Goal: Task Accomplishment & Management: Manage account settings

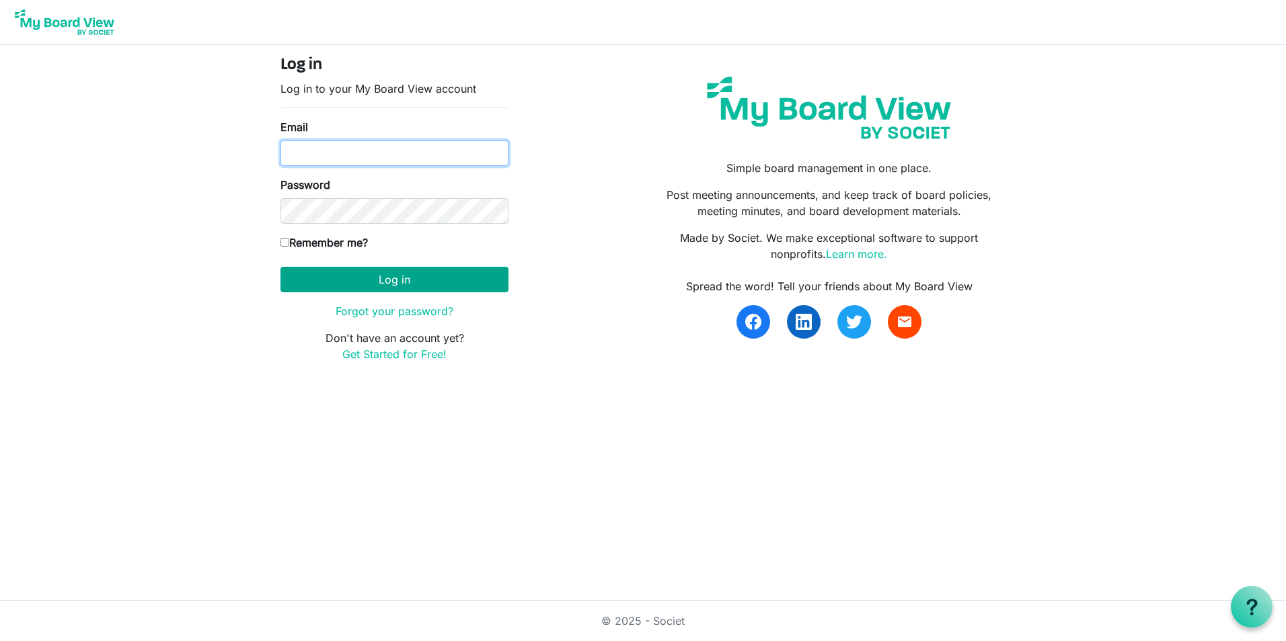
type input "nrichard@namisela.org"
click at [378, 282] on button "Log in" at bounding box center [394, 280] width 228 height 26
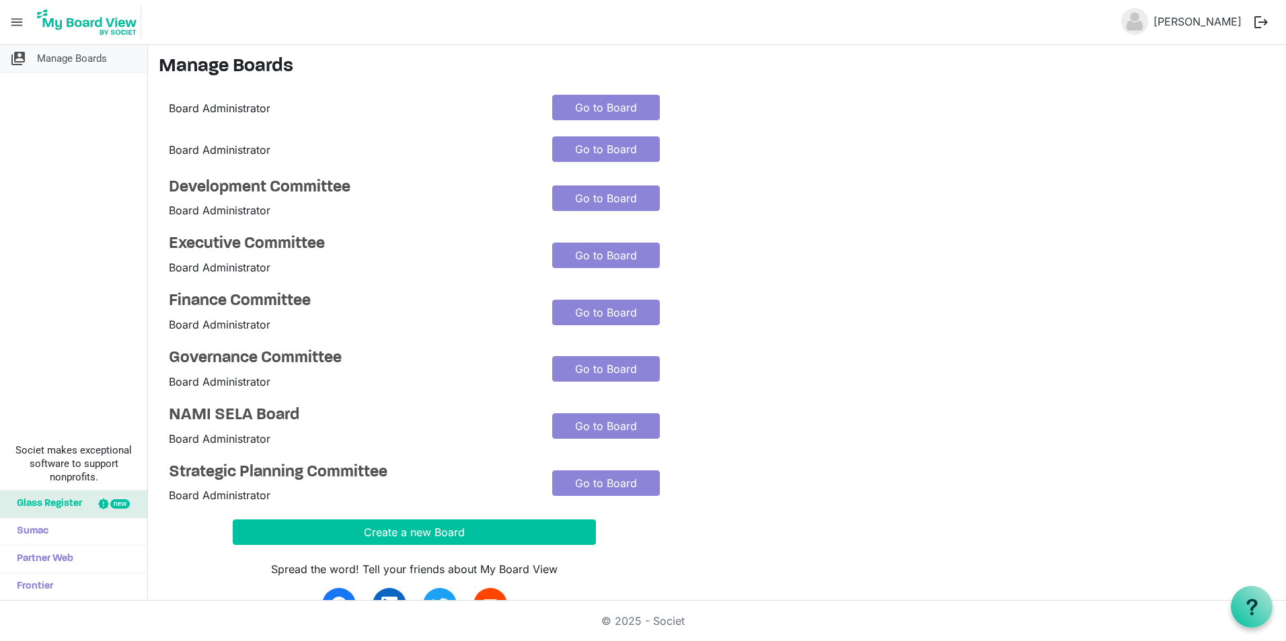
click at [70, 61] on span "Manage Boards" at bounding box center [72, 58] width 70 height 27
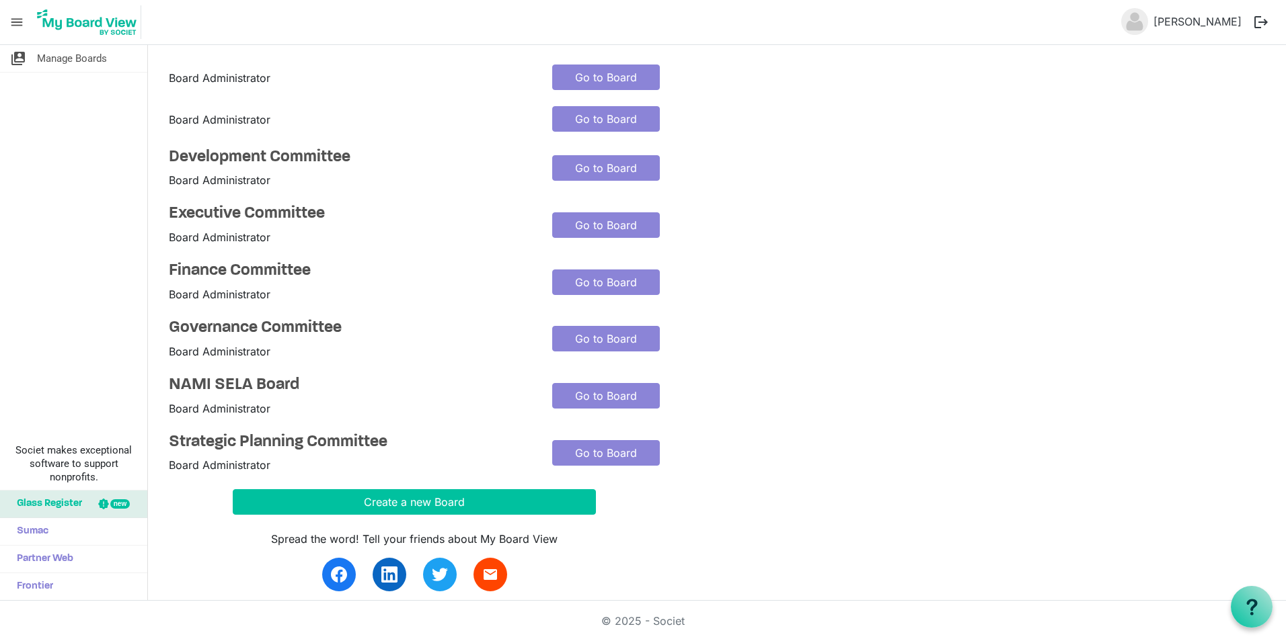
scroll to position [48, 0]
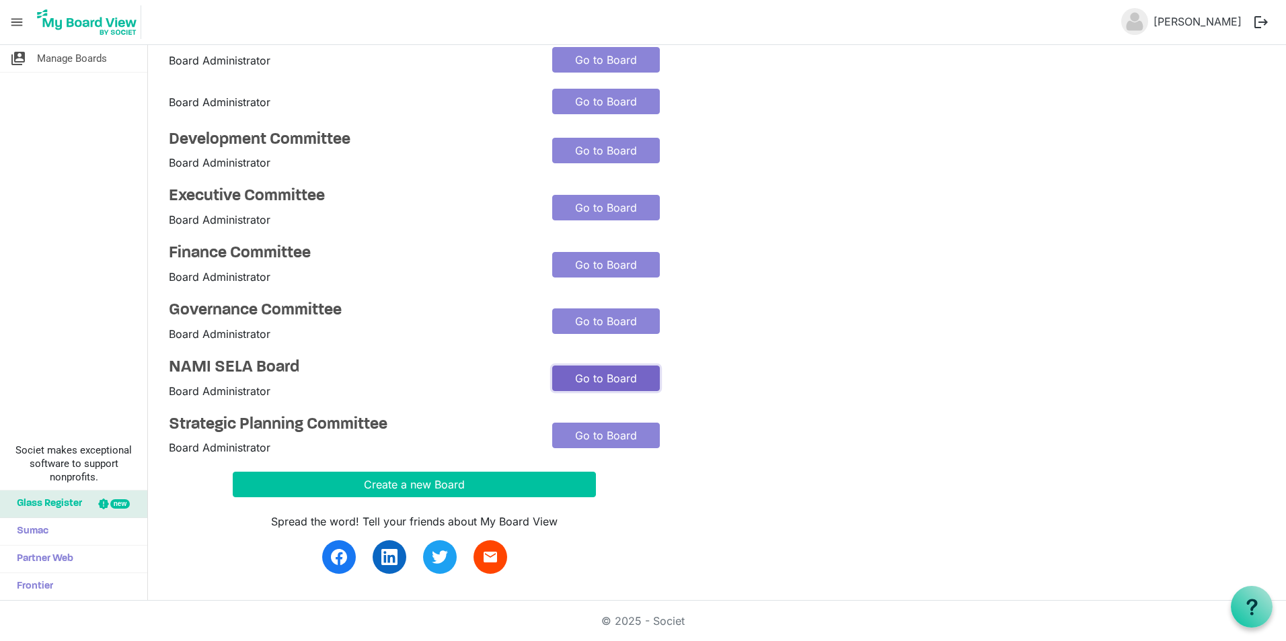
click at [619, 383] on link "Go to Board" at bounding box center [606, 379] width 108 height 26
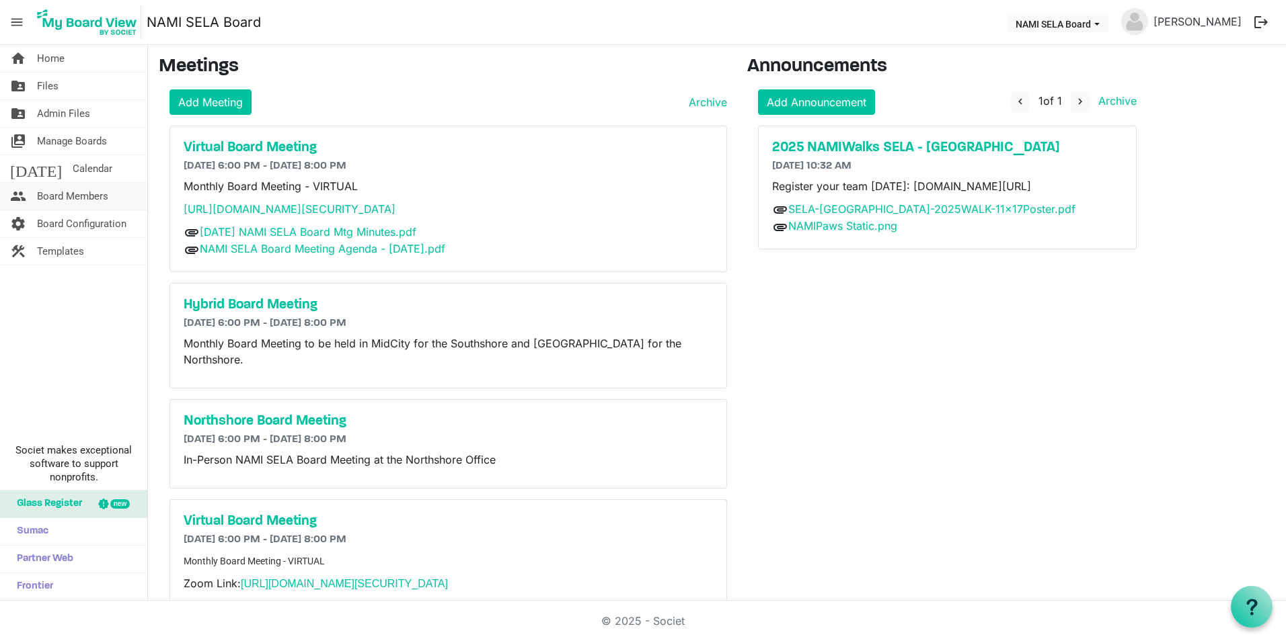
click at [57, 196] on span "Board Members" at bounding box center [72, 196] width 71 height 27
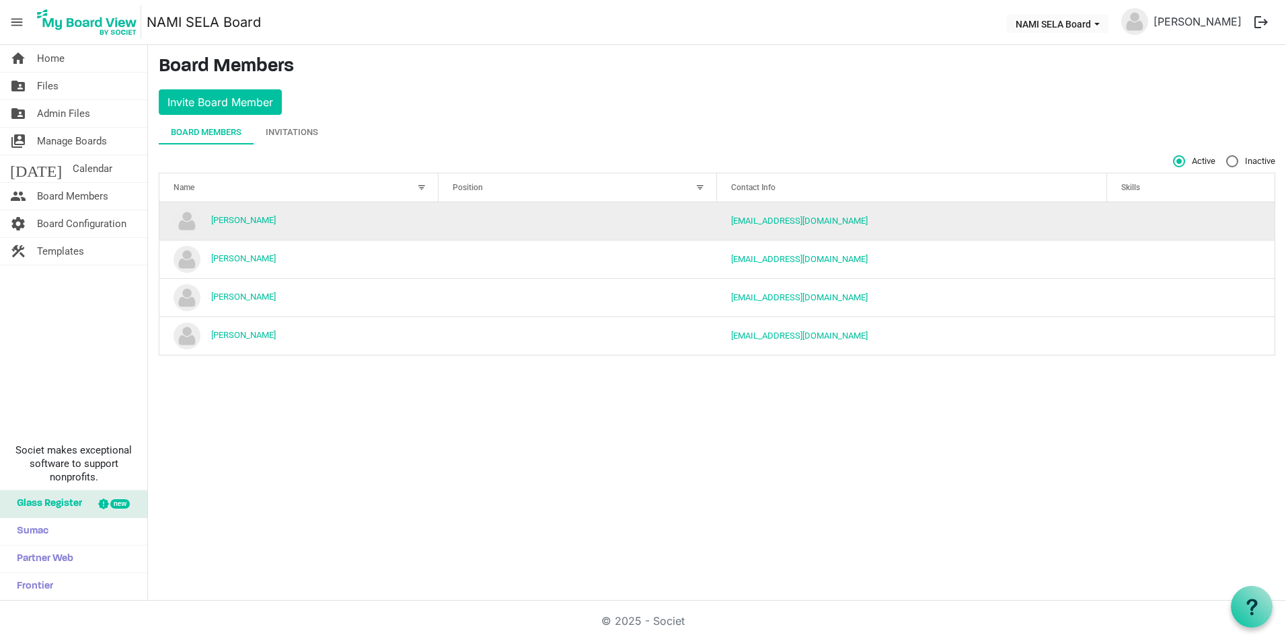
click at [291, 219] on td "Amy Ybarzabal" at bounding box center [298, 221] width 279 height 38
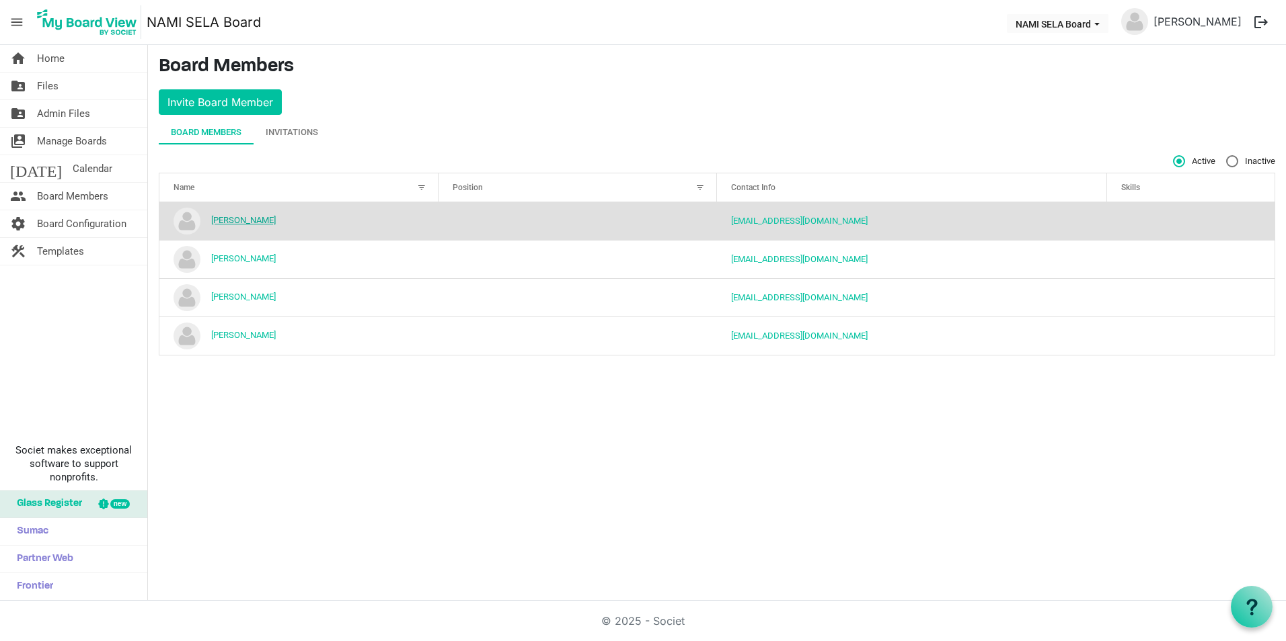
click at [245, 219] on link "Amy Ybarzabal" at bounding box center [243, 220] width 65 height 10
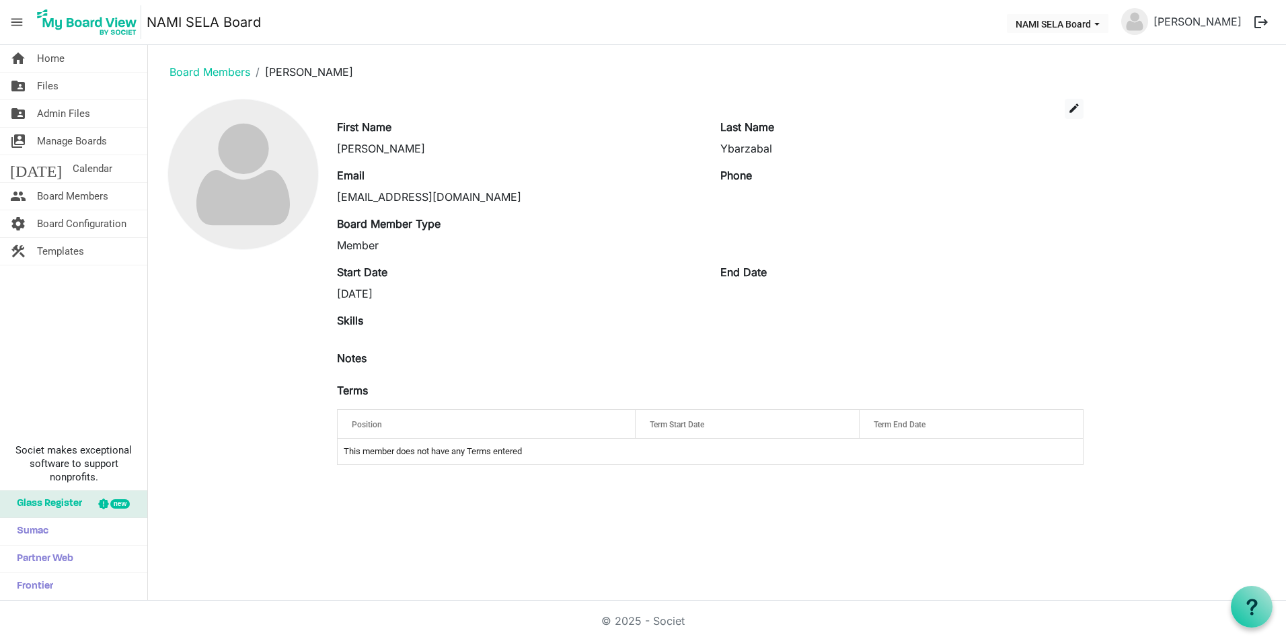
click at [1060, 103] on div "edit" at bounding box center [710, 109] width 766 height 20
click at [1070, 104] on span "edit" at bounding box center [1074, 108] width 12 height 12
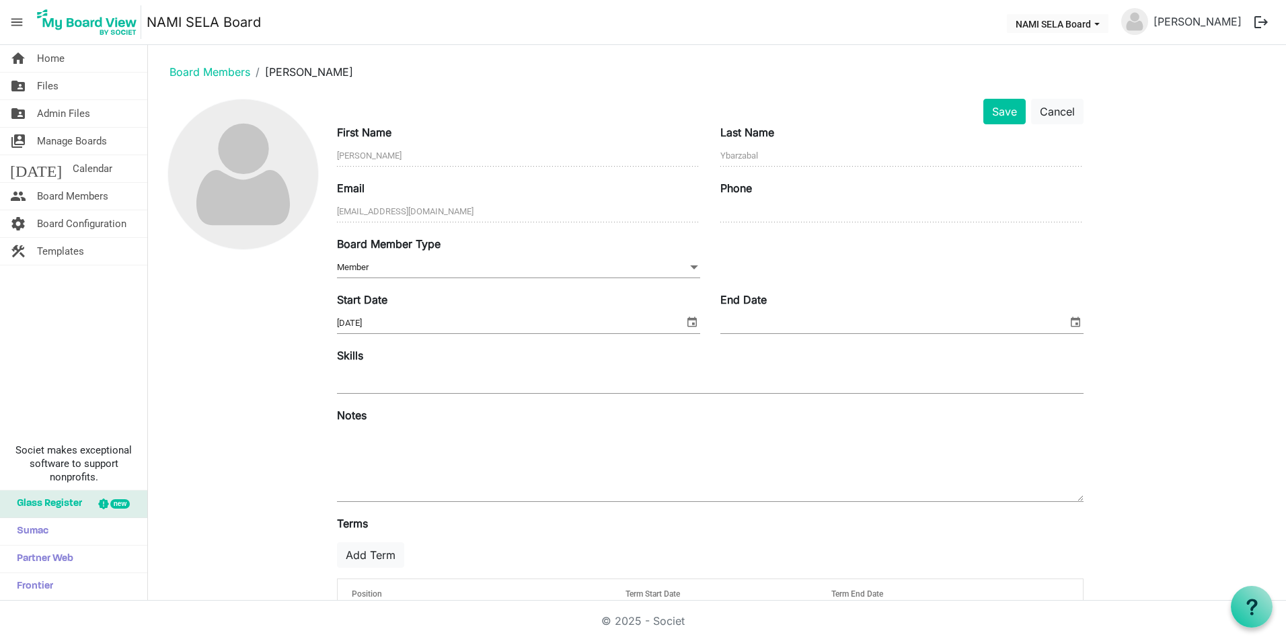
click at [624, 269] on span "Member Member" at bounding box center [518, 268] width 363 height 21
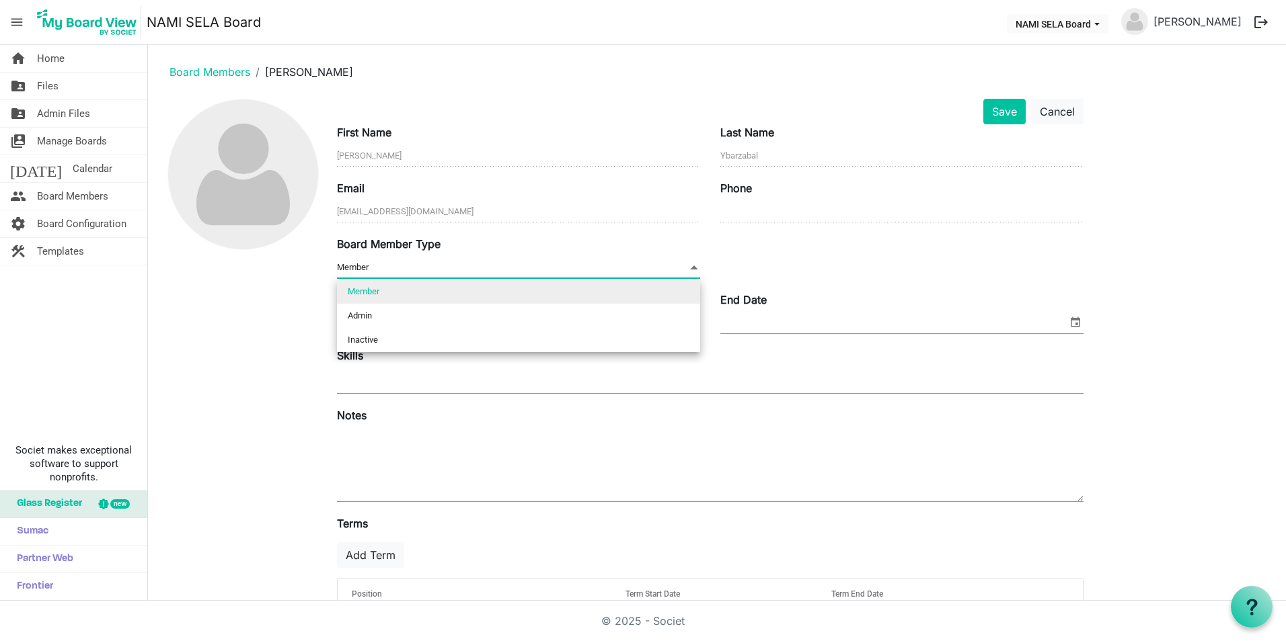
click at [624, 269] on span "Member Member" at bounding box center [518, 268] width 363 height 21
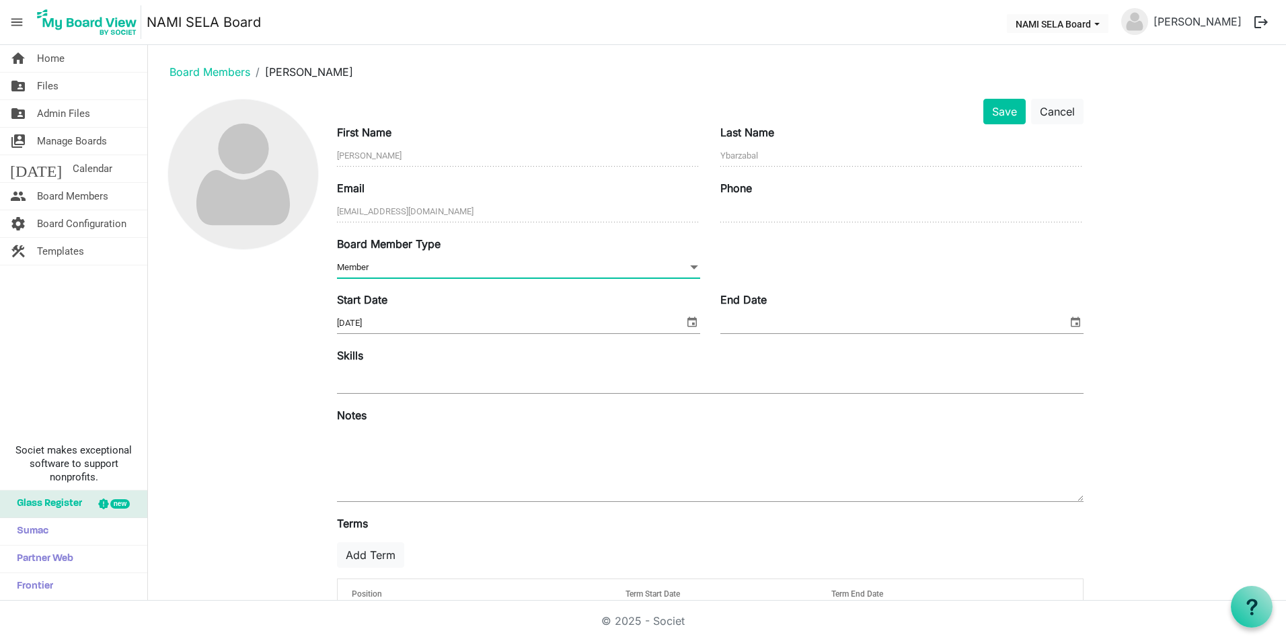
scroll to position [55, 0]
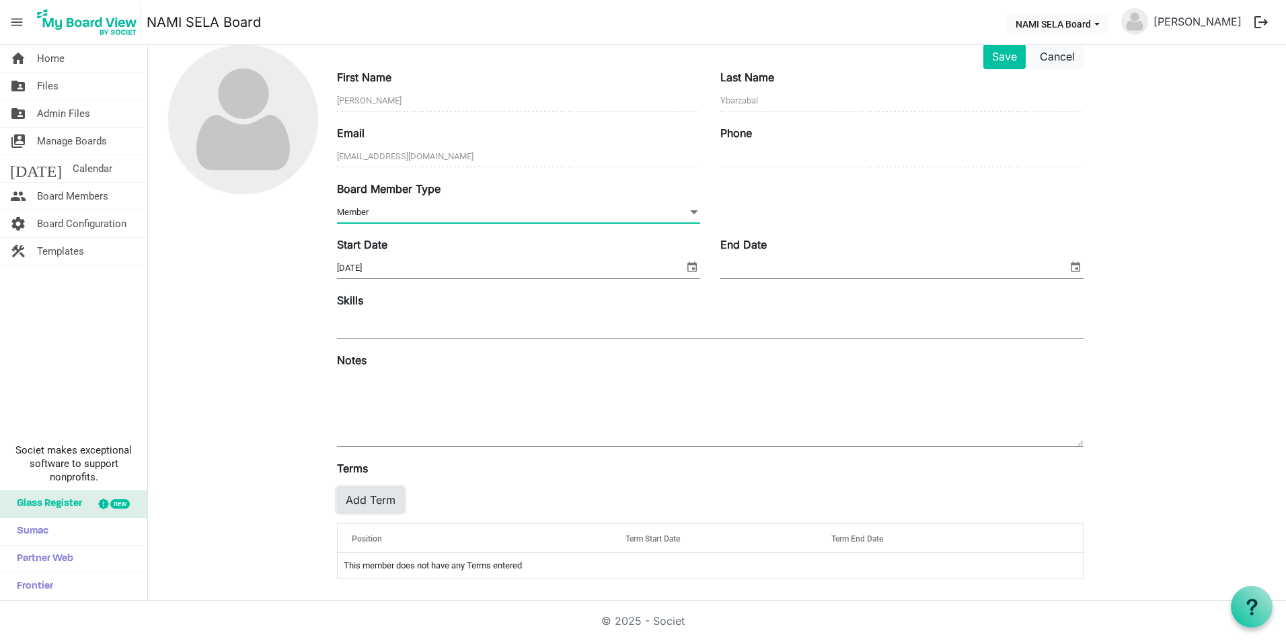
click at [385, 496] on button "Add Term" at bounding box center [370, 500] width 67 height 26
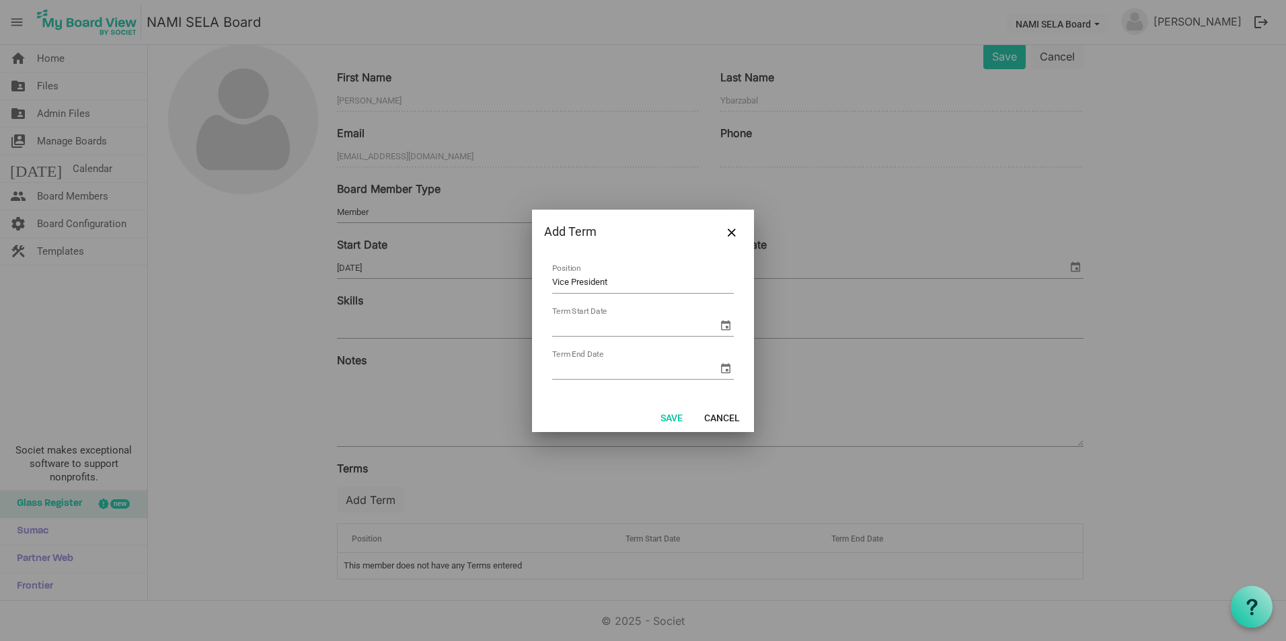
type input "Vice President"
type input "07"
click at [711, 321] on div "Term Start Date" at bounding box center [643, 326] width 182 height 21
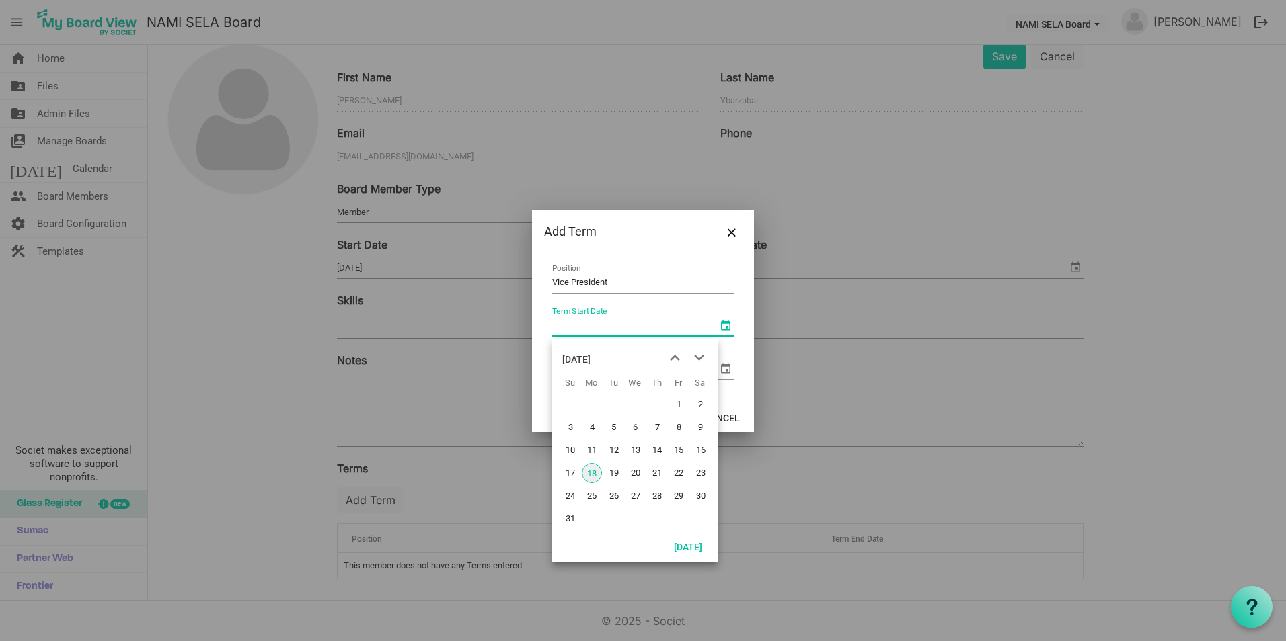
click at [725, 324] on span "select" at bounding box center [725, 325] width 16 height 16
click at [673, 356] on span "previous month" at bounding box center [675, 358] width 24 height 24
click at [608, 407] on span "1" at bounding box center [614, 405] width 20 height 20
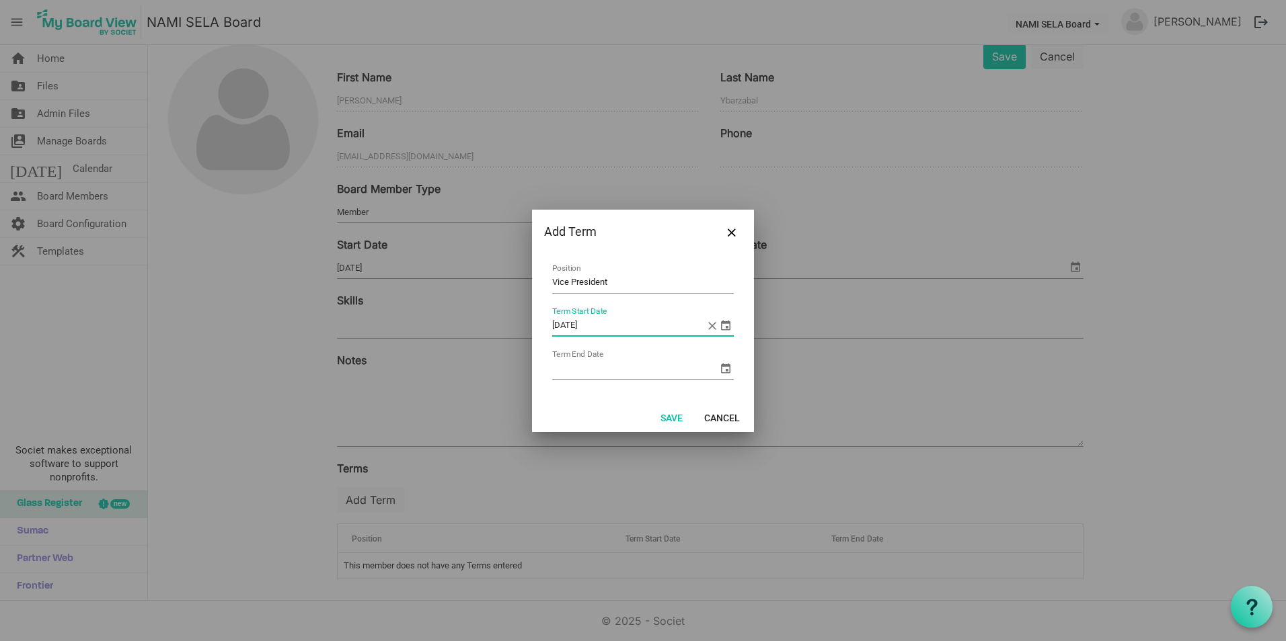
type input "7/1/2025"
click at [621, 374] on input "Term End Date" at bounding box center [634, 369] width 165 height 20
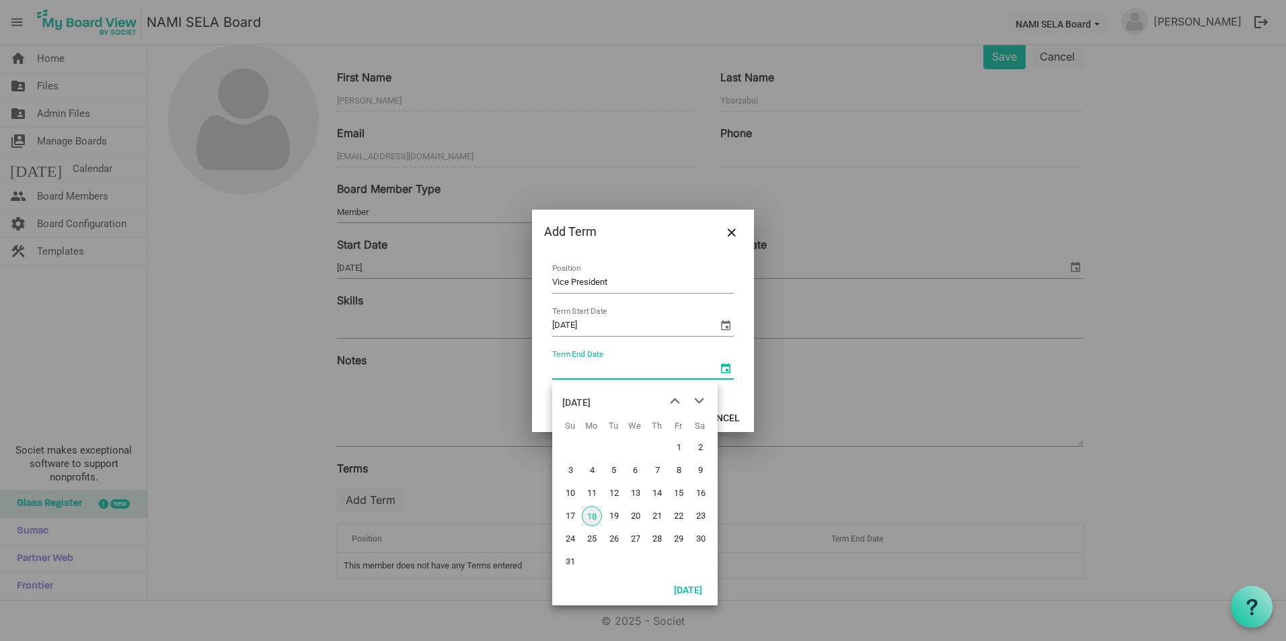
click at [719, 371] on span "select" at bounding box center [725, 368] width 16 height 16
click at [701, 399] on span "next month" at bounding box center [699, 401] width 24 height 24
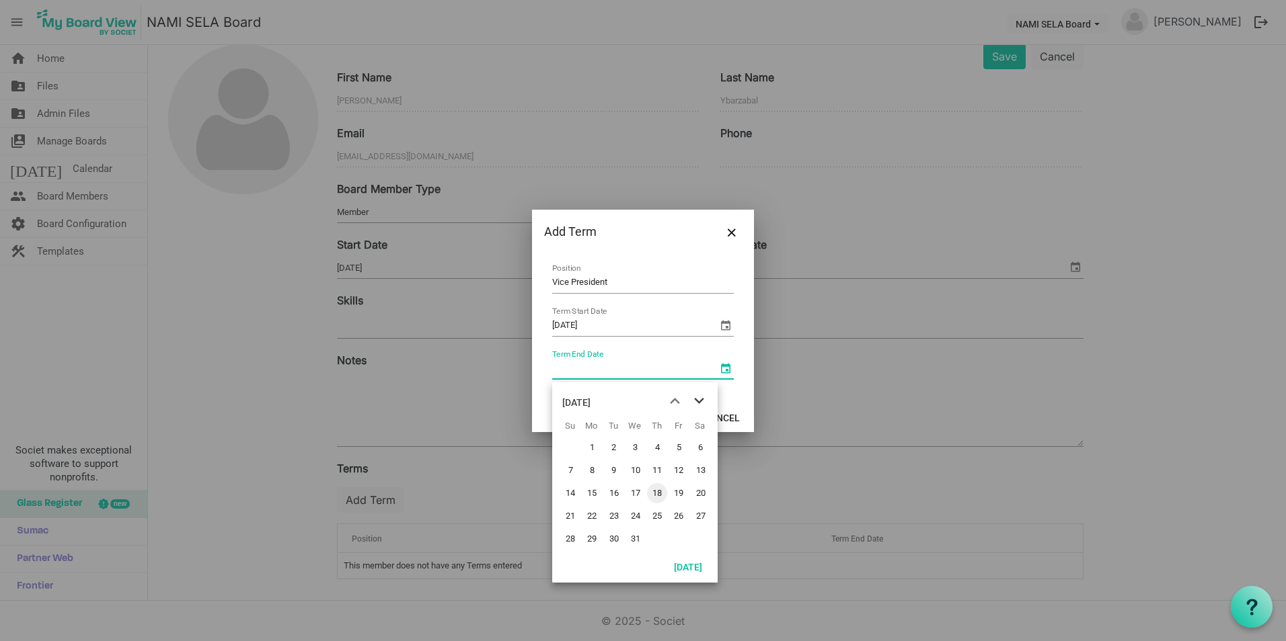
click at [701, 399] on span "next month" at bounding box center [699, 401] width 24 height 24
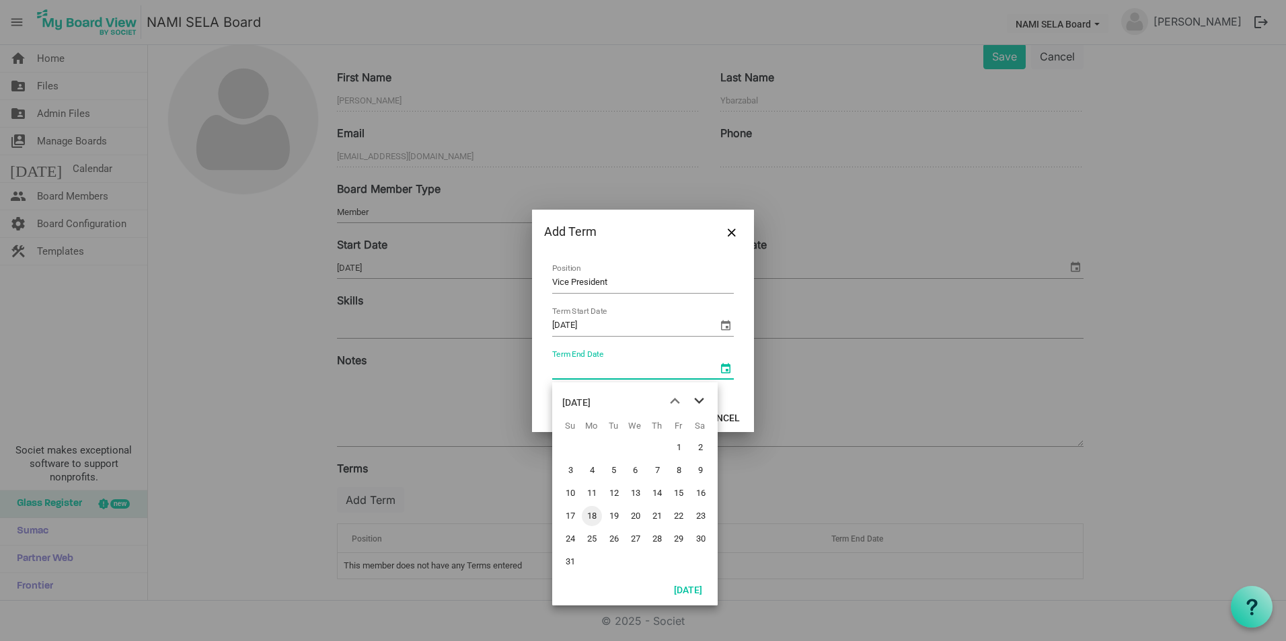
click at [701, 399] on span "next month" at bounding box center [699, 401] width 24 height 24
click at [618, 540] on span "30" at bounding box center [614, 539] width 20 height 20
type input "6/30/2026"
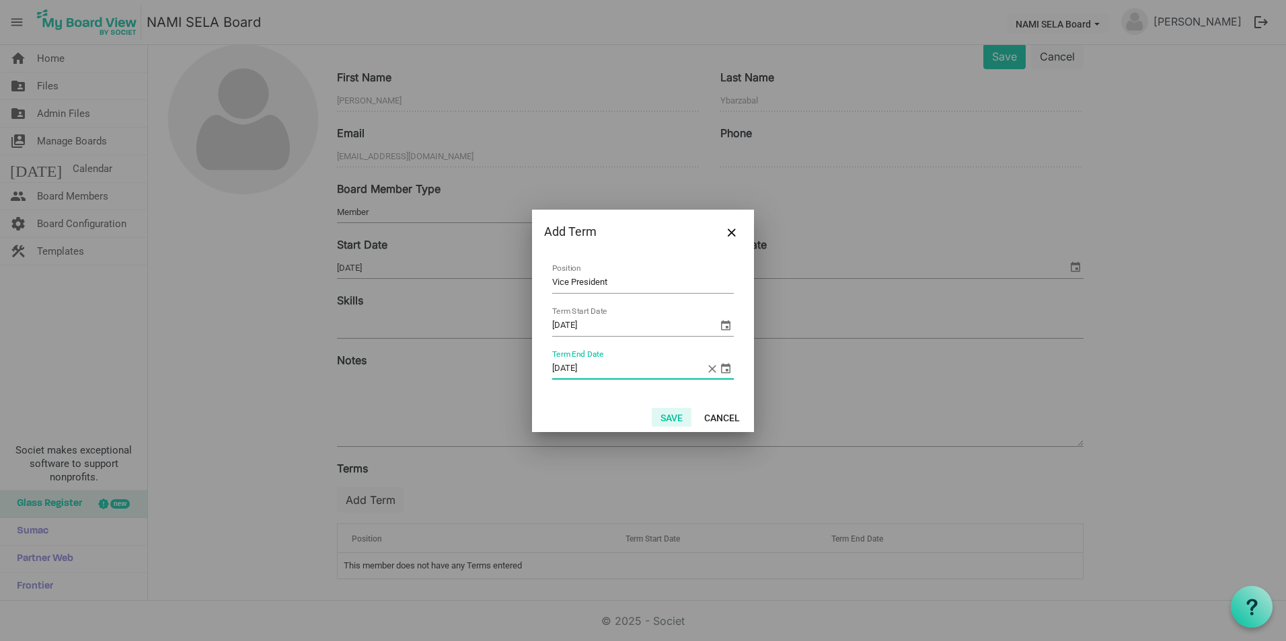
click at [680, 413] on button "Save" at bounding box center [672, 417] width 40 height 19
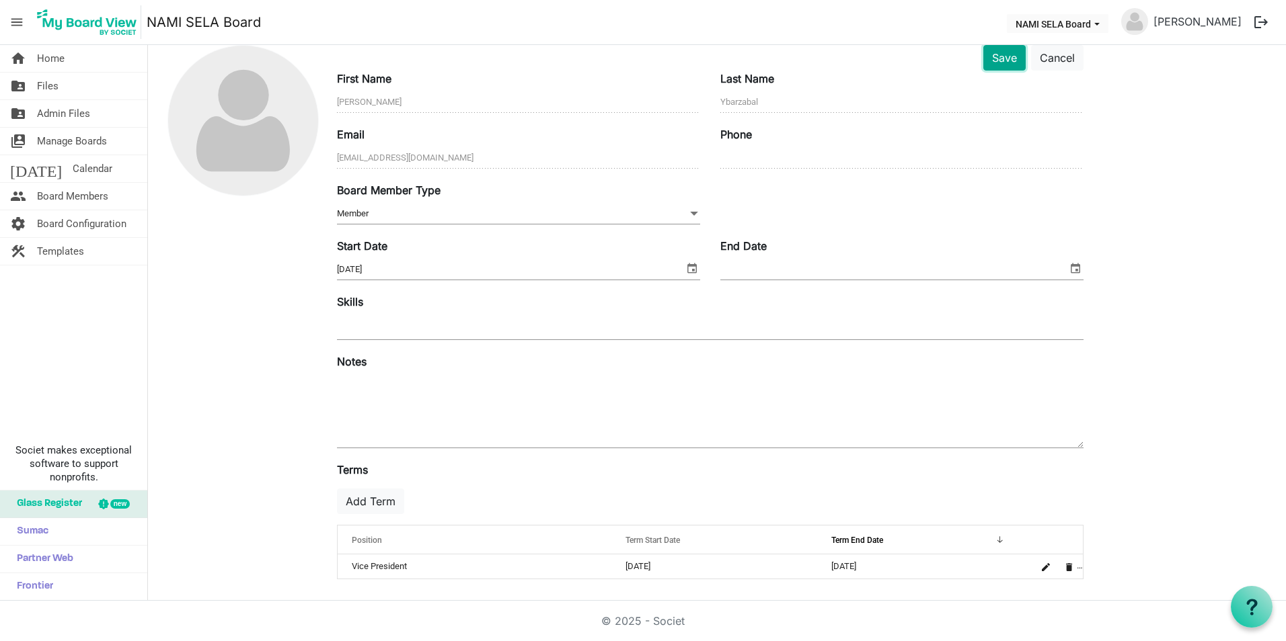
click at [1001, 57] on button "Save" at bounding box center [1004, 58] width 42 height 26
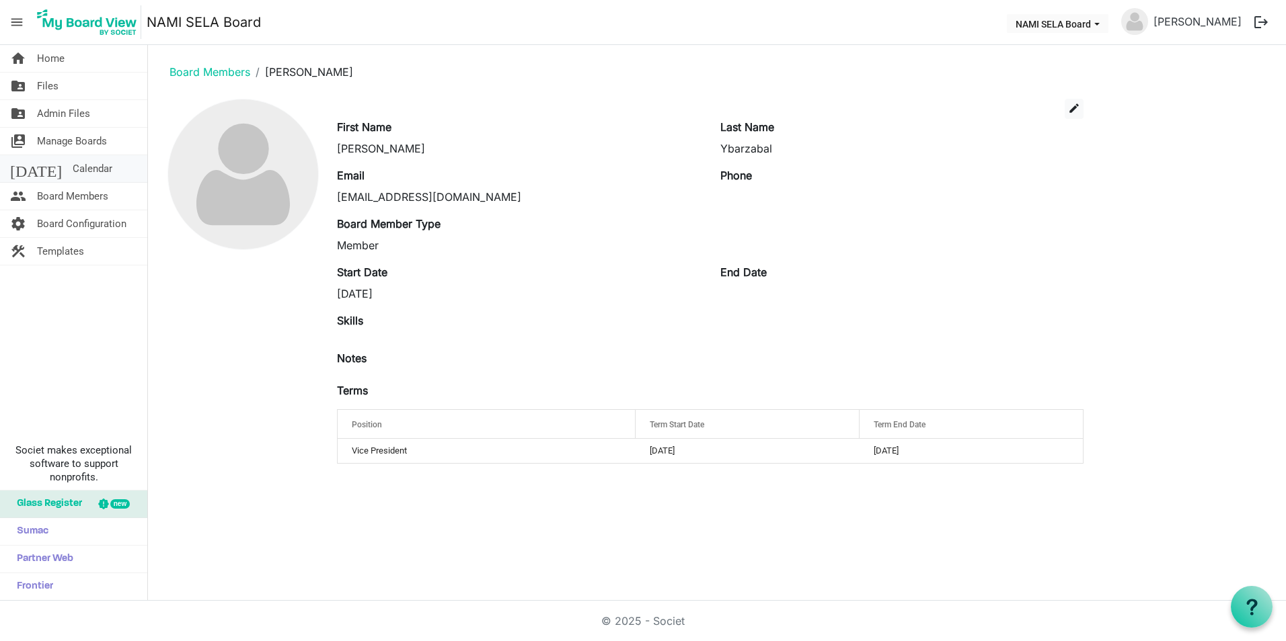
click at [79, 161] on link "today Calendar" at bounding box center [73, 168] width 147 height 27
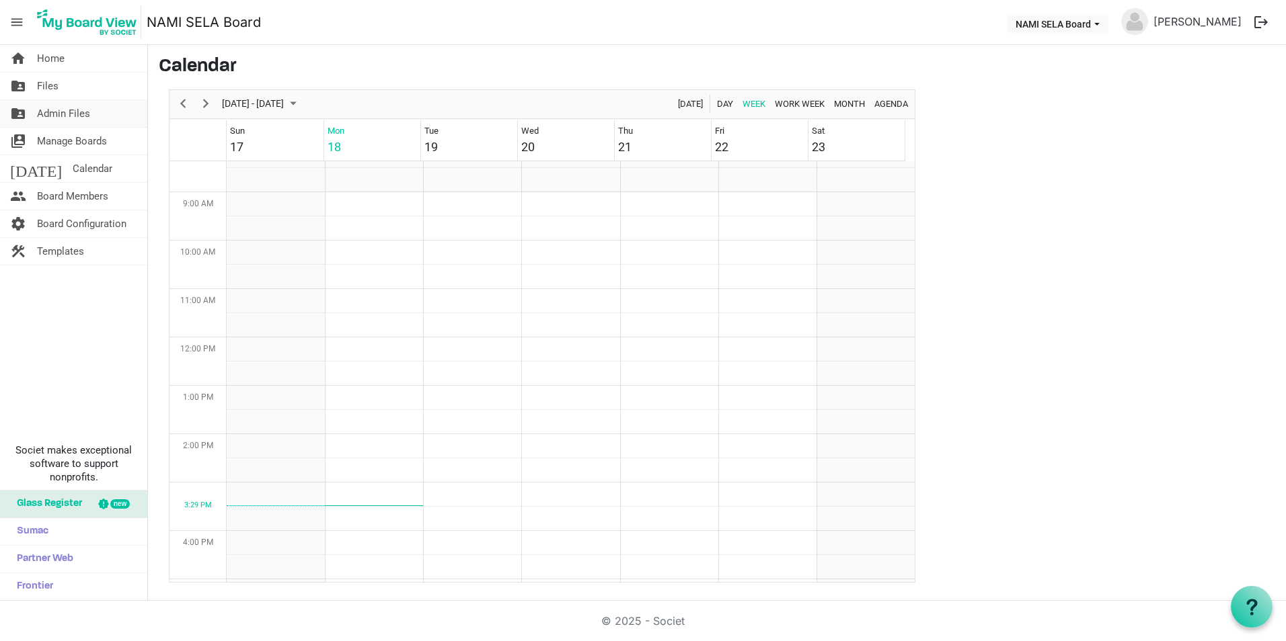
click at [72, 113] on span "Admin Files" at bounding box center [63, 113] width 53 height 27
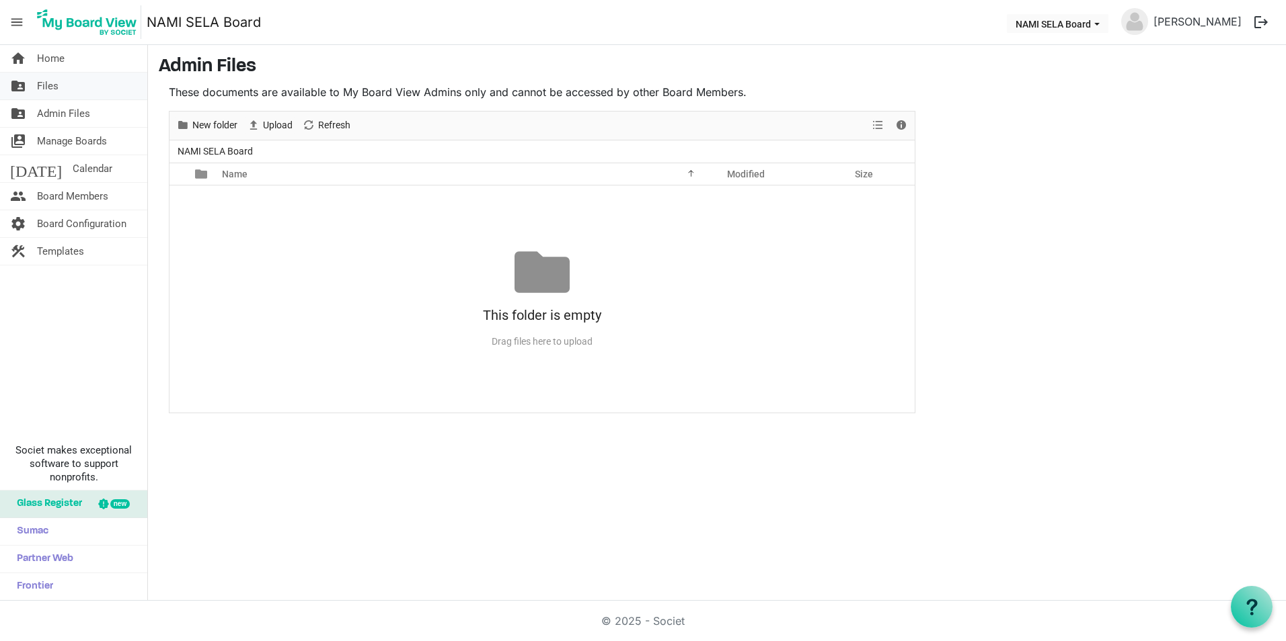
click at [45, 93] on span "Files" at bounding box center [48, 86] width 22 height 27
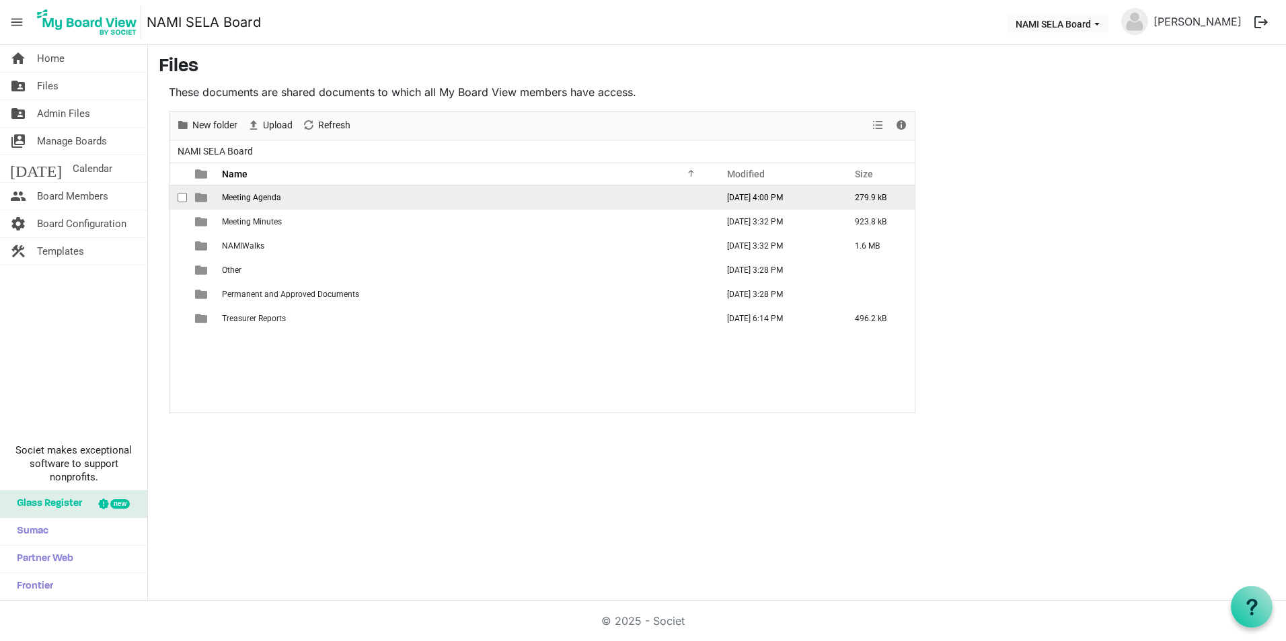
click at [247, 200] on span "Meeting Agenda" at bounding box center [251, 197] width 59 height 9
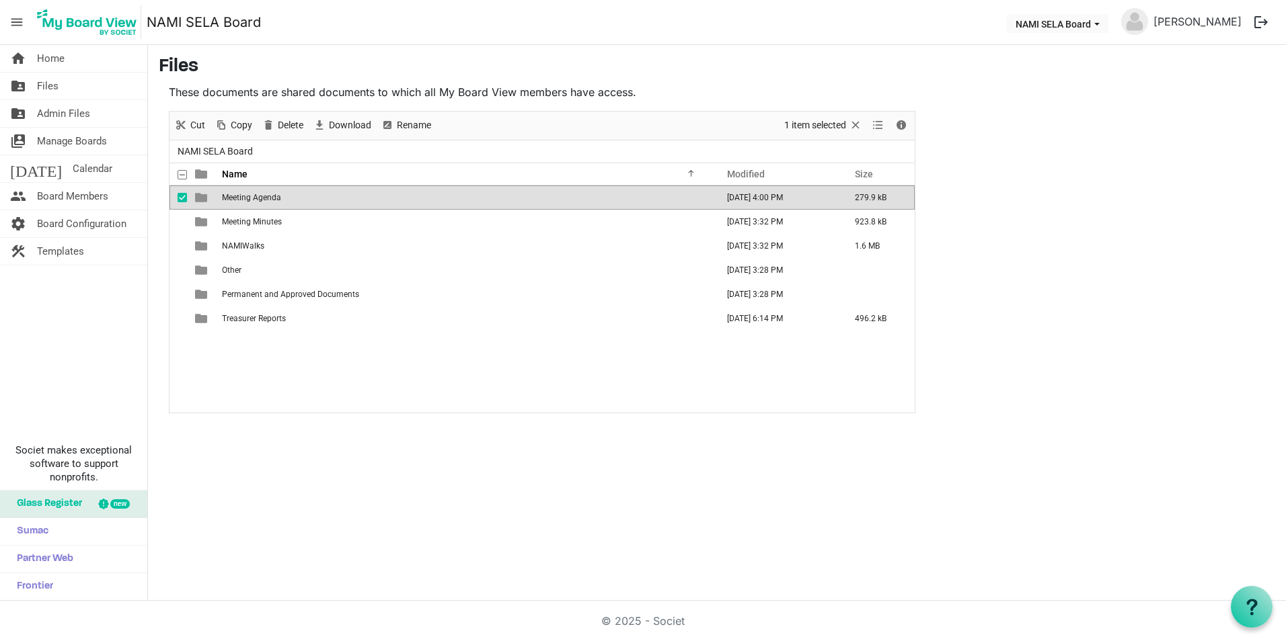
click at [247, 200] on span "Meeting Agenda" at bounding box center [251, 197] width 59 height 9
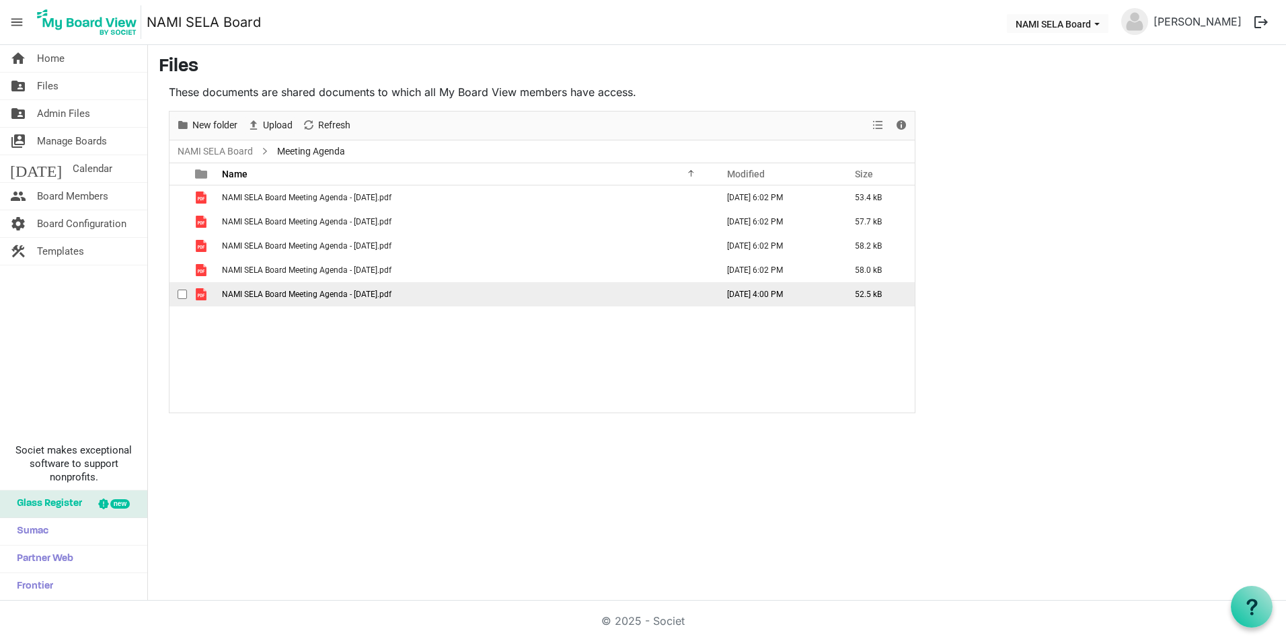
click at [362, 295] on span "NAMI SELA Board Meeting Agenda - 8.18.2025.pdf" at bounding box center [306, 294] width 169 height 9
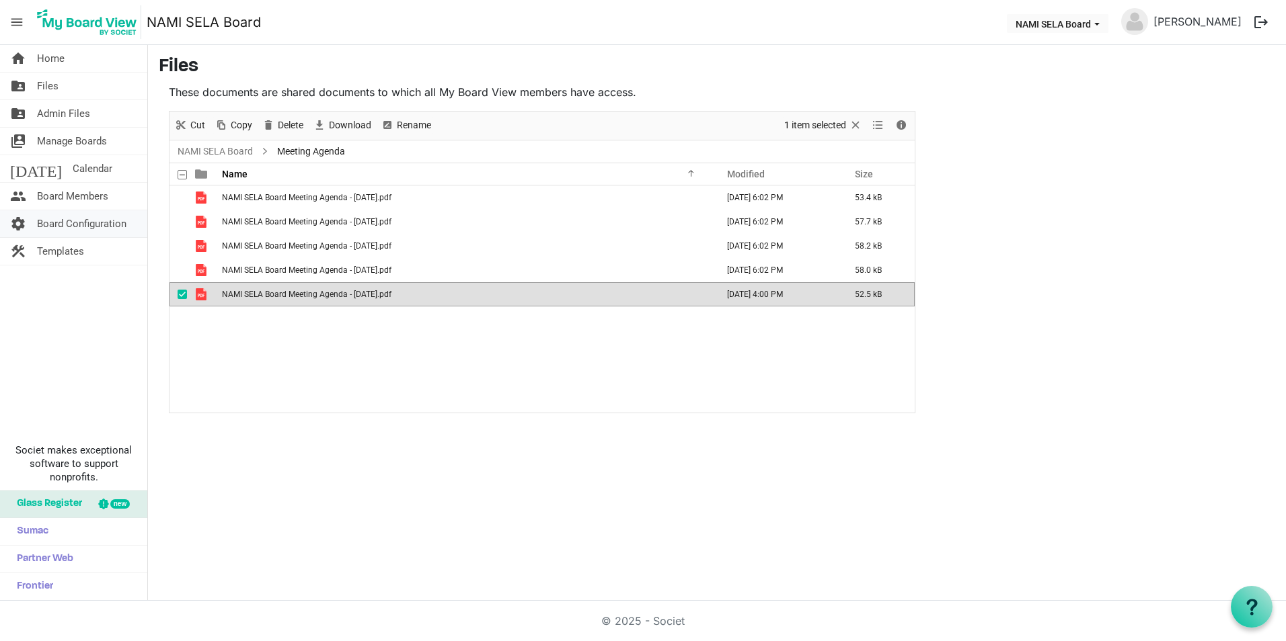
click at [44, 217] on span "Board Configuration" at bounding box center [81, 223] width 89 height 27
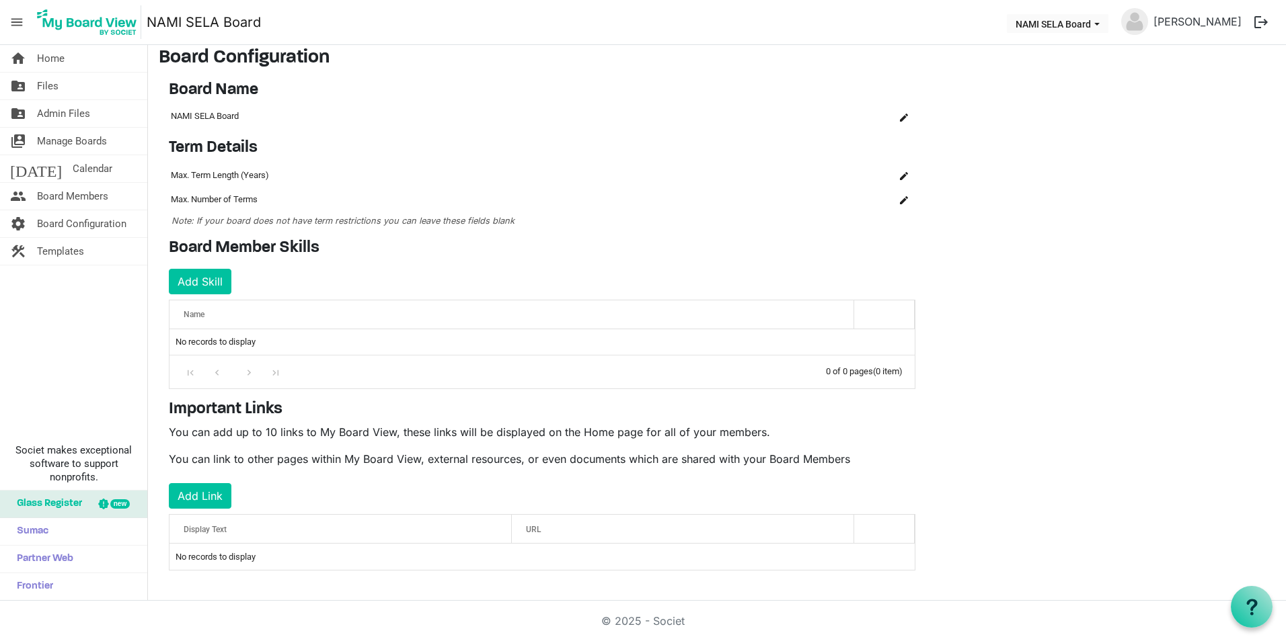
scroll to position [11, 0]
click at [204, 282] on button "Add Skill" at bounding box center [200, 280] width 63 height 26
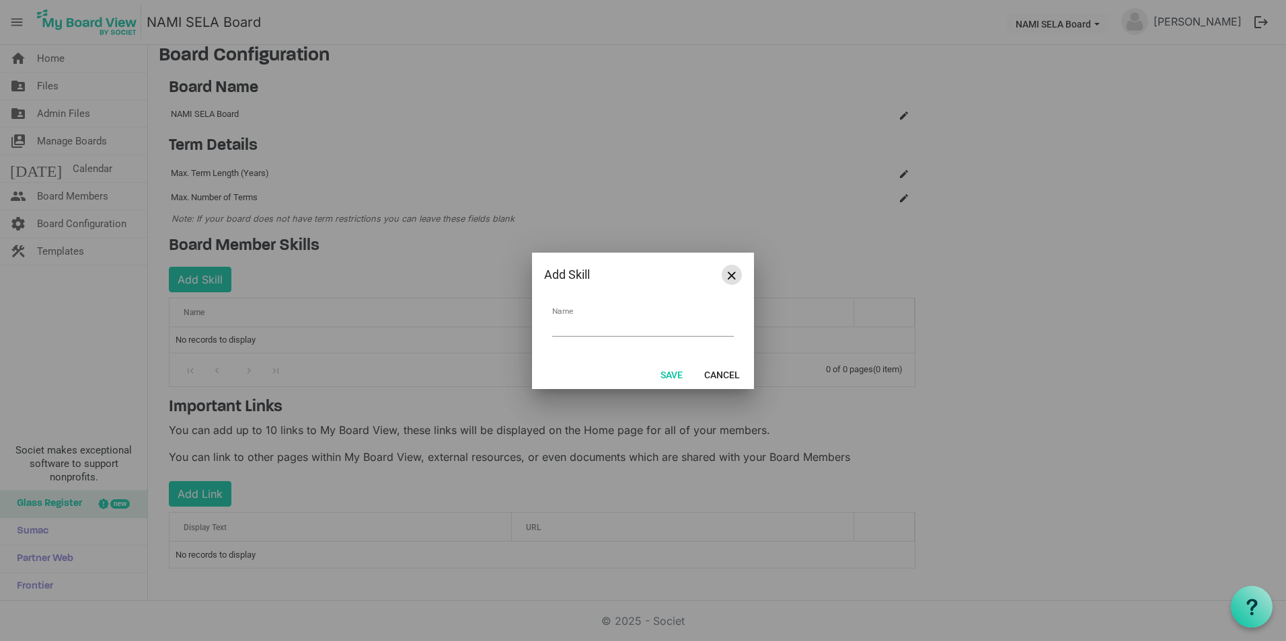
click at [734, 275] on span "Close" at bounding box center [731, 276] width 8 height 8
